Goal: Information Seeking & Learning: Learn about a topic

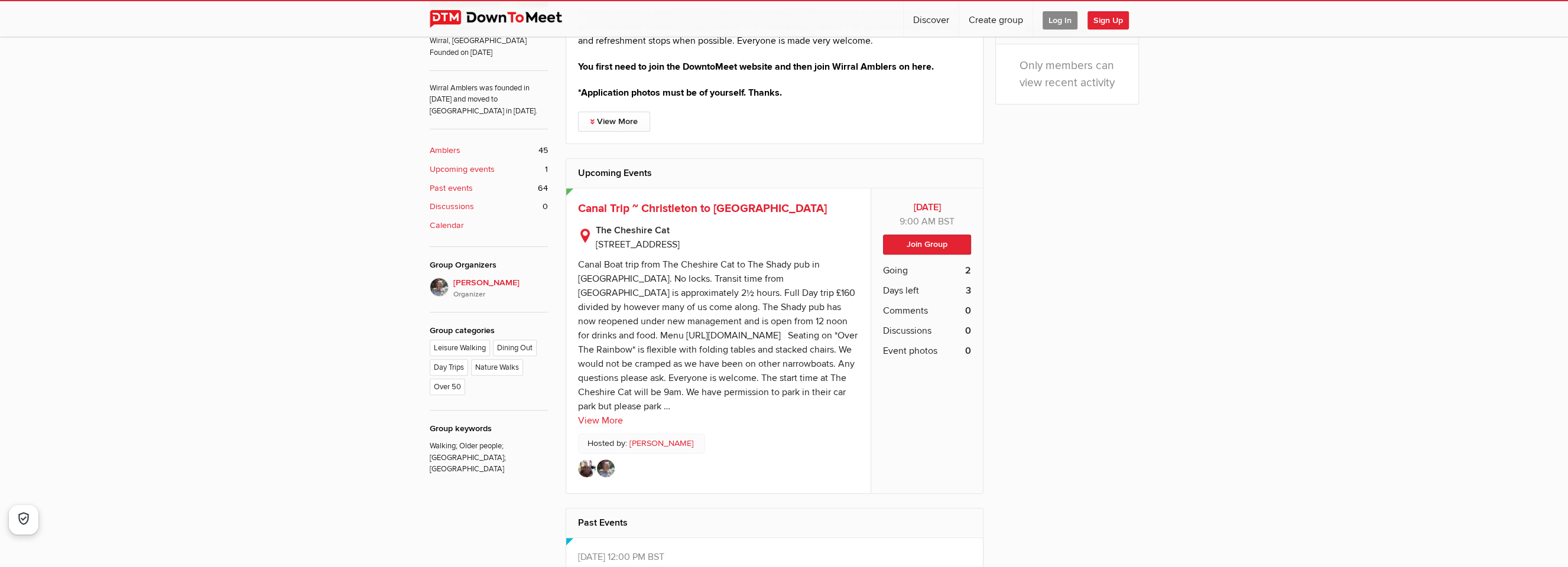
scroll to position [532, 0]
click at [594, 417] on link "View More" at bounding box center [600, 418] width 45 height 14
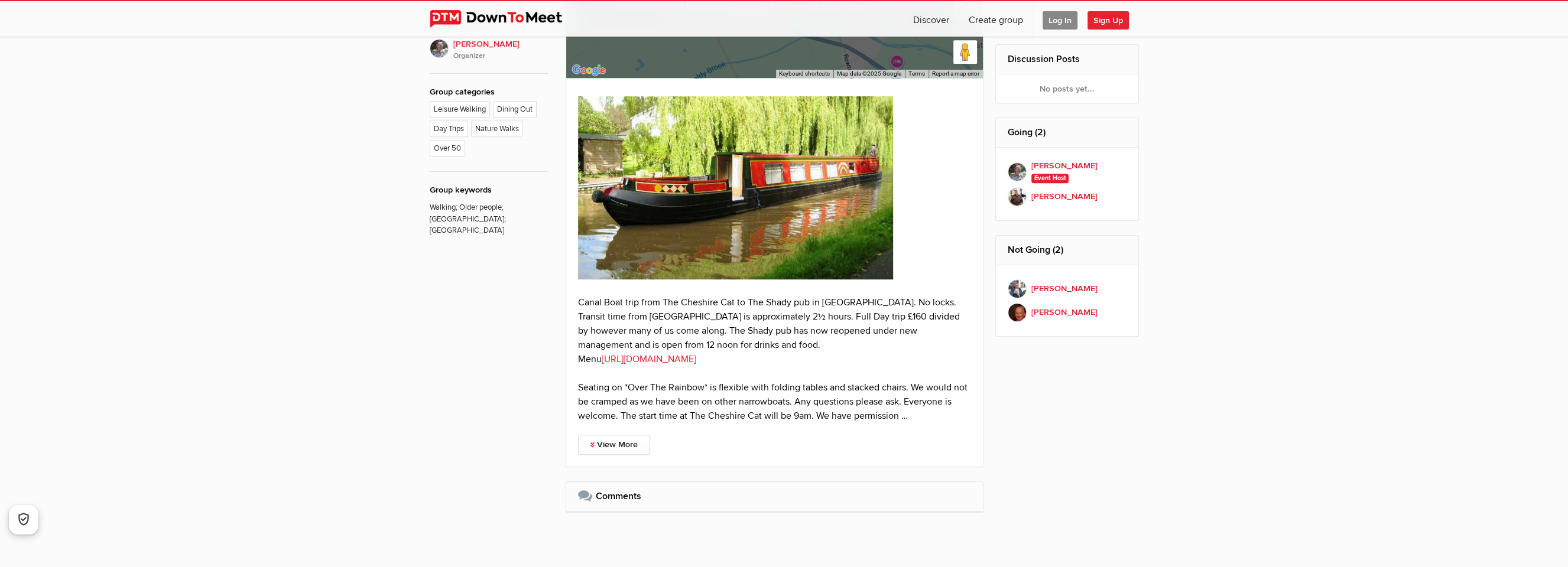
scroll to position [768, 0]
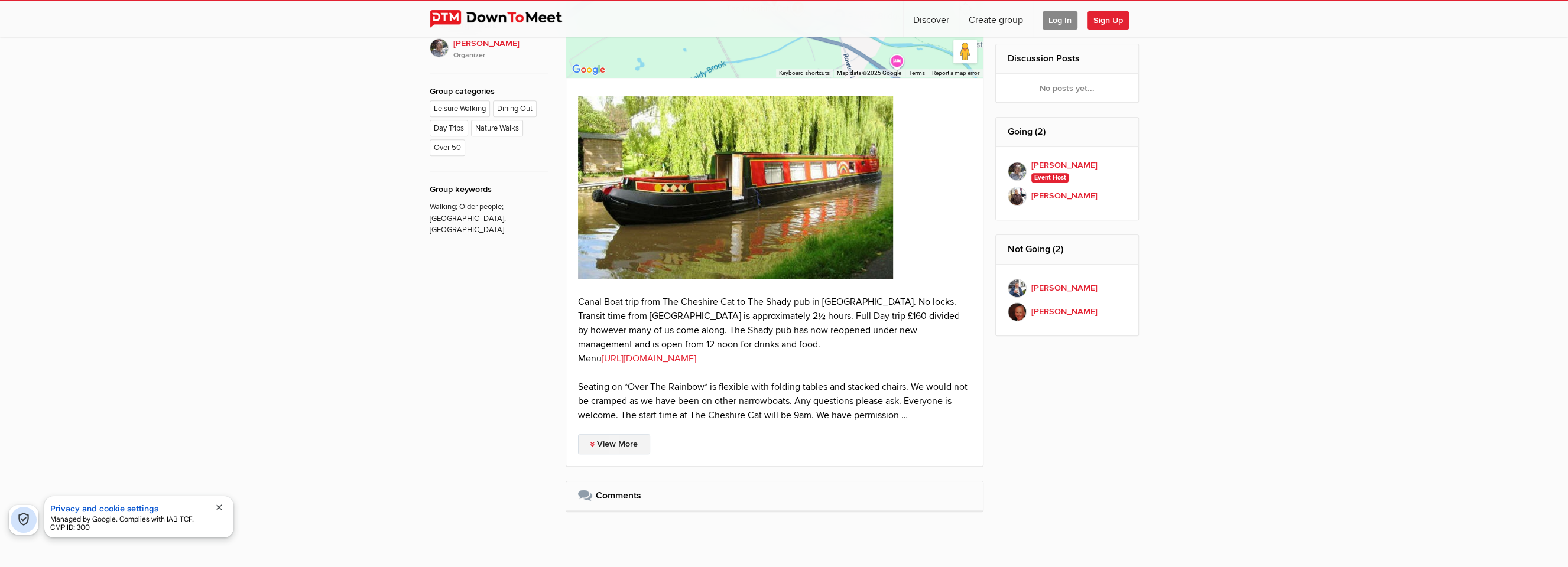
click at [620, 444] on link "View More" at bounding box center [614, 445] width 72 height 20
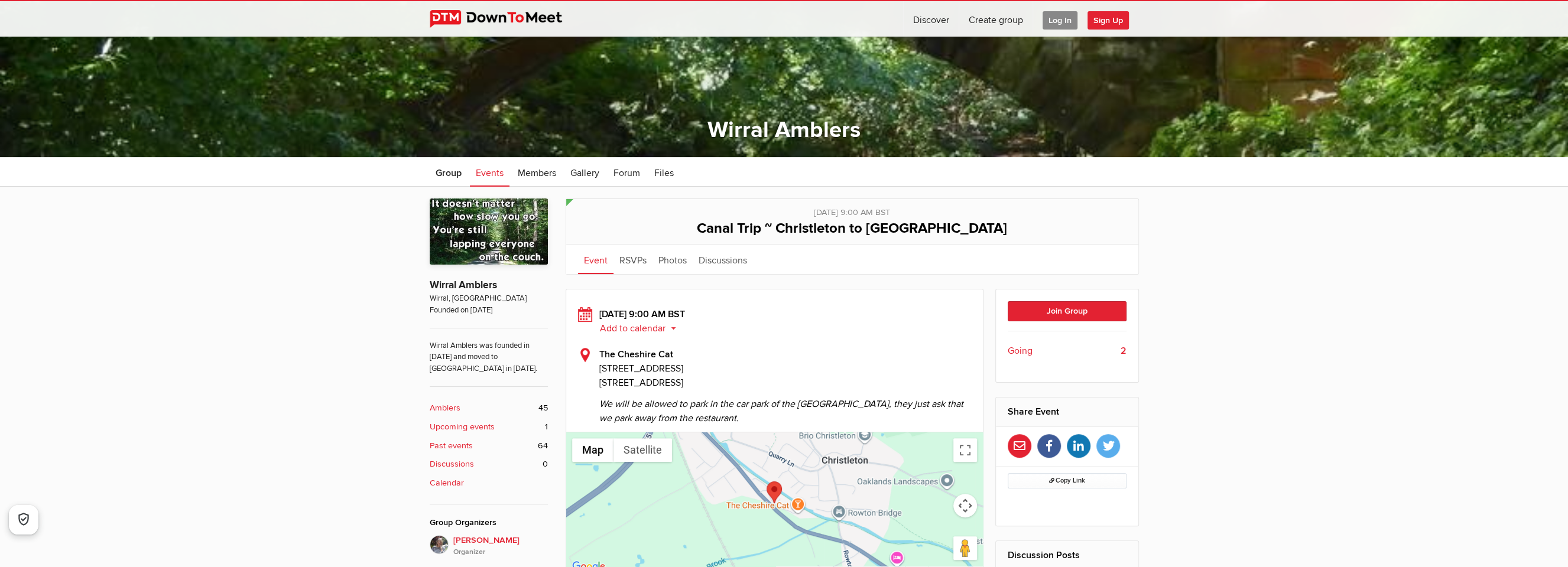
scroll to position [237, 0]
